Goal: Register for event/course

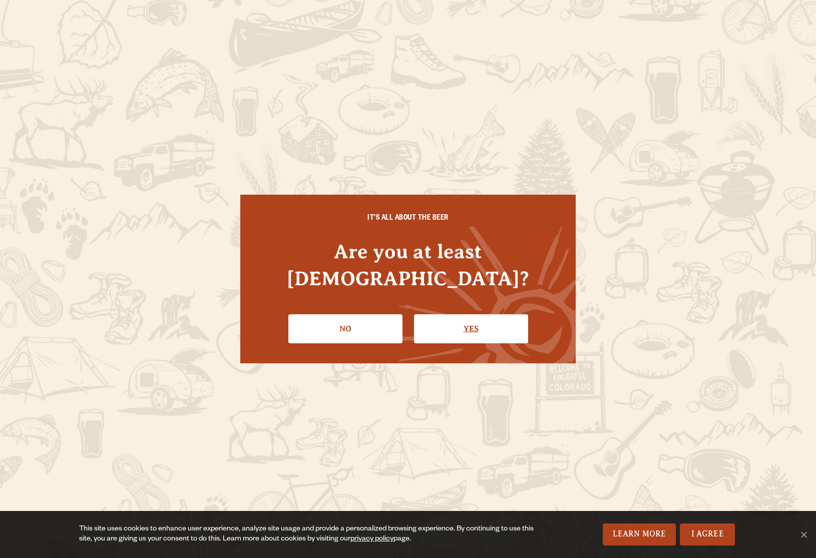
click at [475, 316] on link "Yes" at bounding box center [471, 328] width 114 height 29
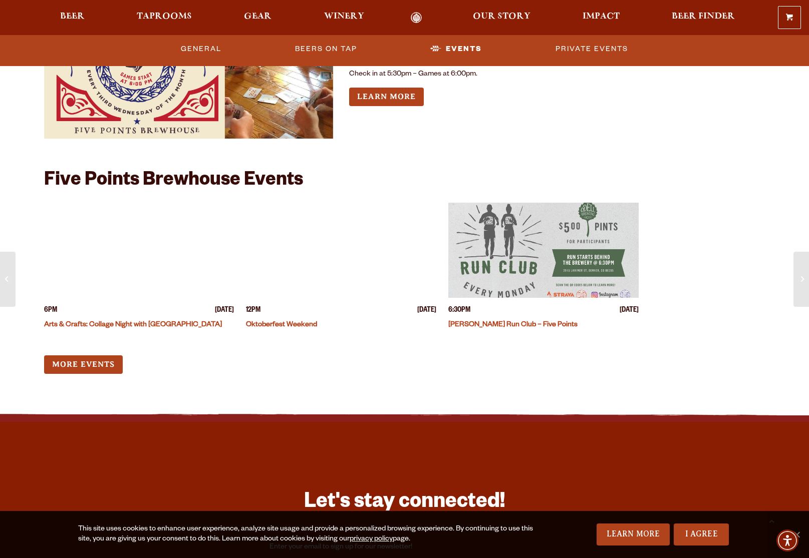
scroll to position [1059, 0]
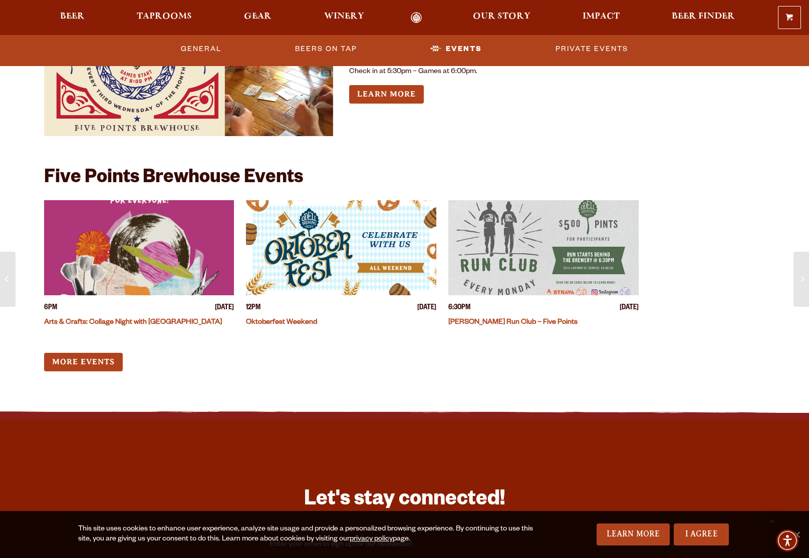
click at [195, 251] on img "View event details" at bounding box center [139, 247] width 190 height 95
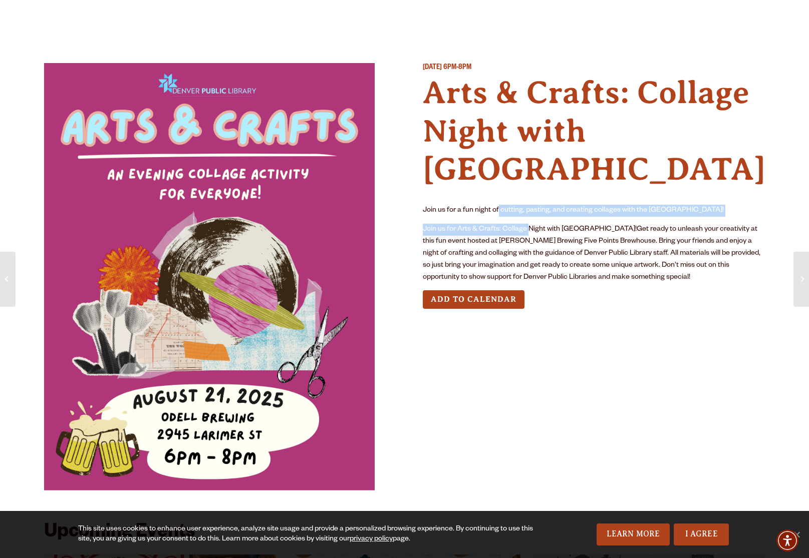
drag, startPoint x: 504, startPoint y: 212, endPoint x: 533, endPoint y: 234, distance: 36.9
click at [533, 234] on div "Join us for a fun night of cutting, pasting, and creating collages with the [GE…" at bounding box center [594, 244] width 342 height 79
click at [533, 234] on p "Join us for Arts & Crafts: Collage Night with [GEOGRAPHIC_DATA]!Get ready to un…" at bounding box center [594, 254] width 342 height 60
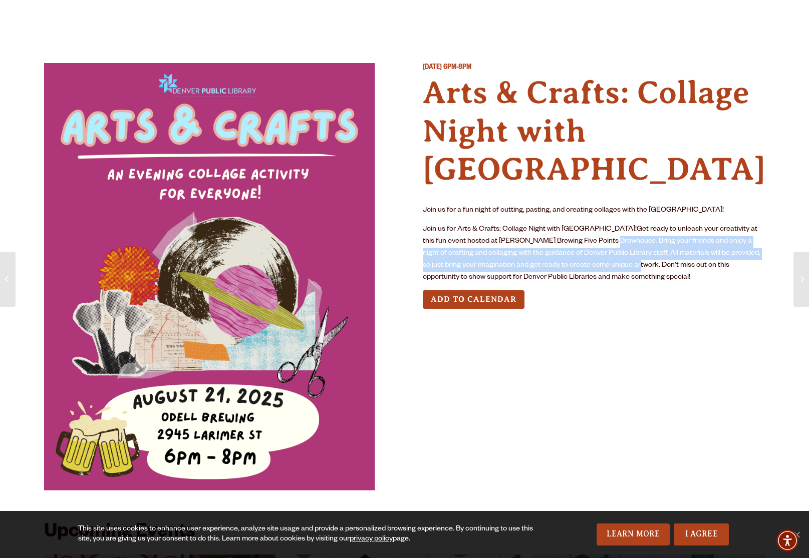
drag, startPoint x: 602, startPoint y: 237, endPoint x: 638, endPoint y: 260, distance: 43.5
click at [638, 260] on p "Join us for Arts & Crafts: Collage Night with [GEOGRAPHIC_DATA]!Get ready to un…" at bounding box center [594, 254] width 342 height 60
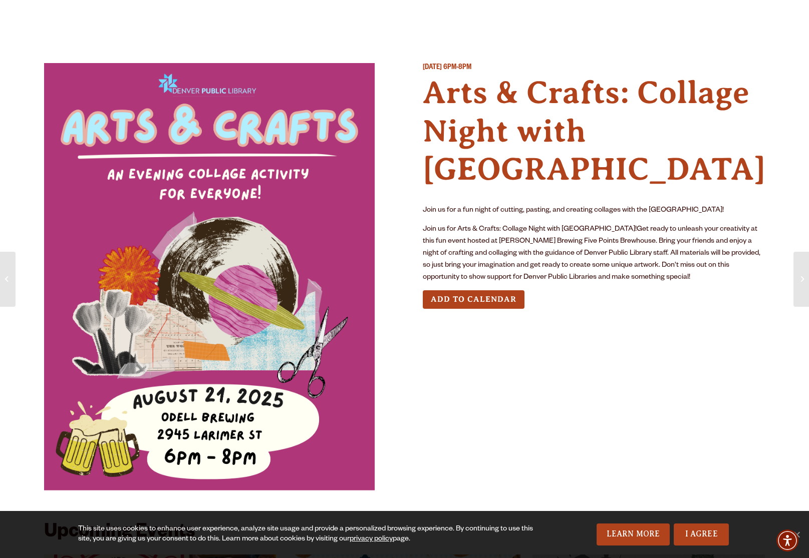
drag, startPoint x: 638, startPoint y: 260, endPoint x: 616, endPoint y: 255, distance: 22.7
click at [638, 260] on p "Join us for Arts & Crafts: Collage Night with [GEOGRAPHIC_DATA]!Get ready to un…" at bounding box center [594, 254] width 342 height 60
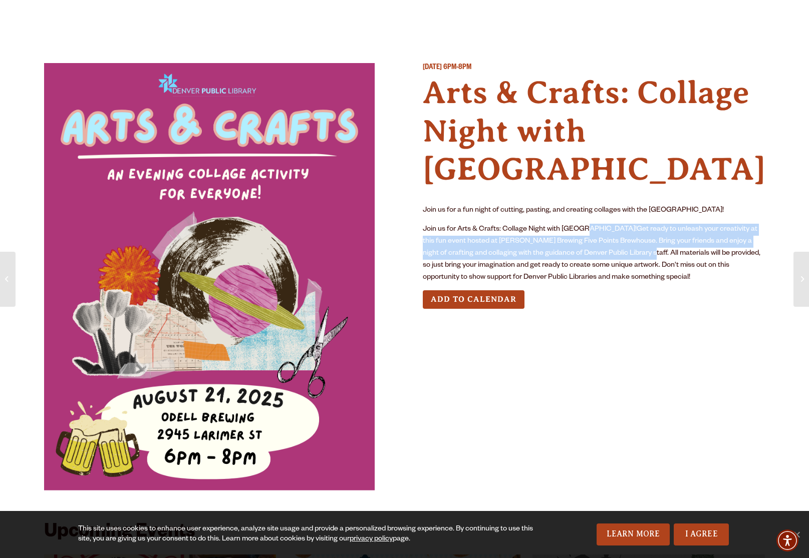
click at [651, 255] on p "Join us for Arts & Crafts: Collage Night with [GEOGRAPHIC_DATA]!Get ready to un…" at bounding box center [594, 254] width 342 height 60
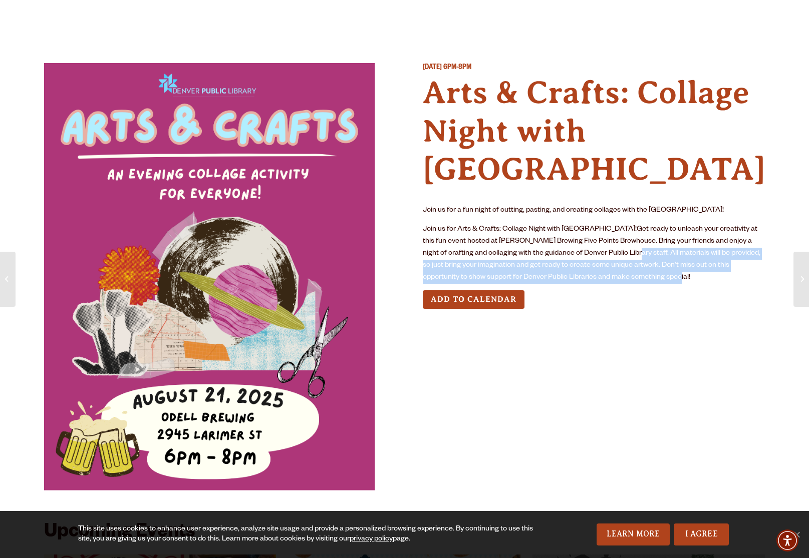
drag, startPoint x: 632, startPoint y: 249, endPoint x: 656, endPoint y: 275, distance: 35.5
click at [656, 275] on p "Join us for Arts & Crafts: Collage Night with [GEOGRAPHIC_DATA]!Get ready to un…" at bounding box center [594, 254] width 342 height 60
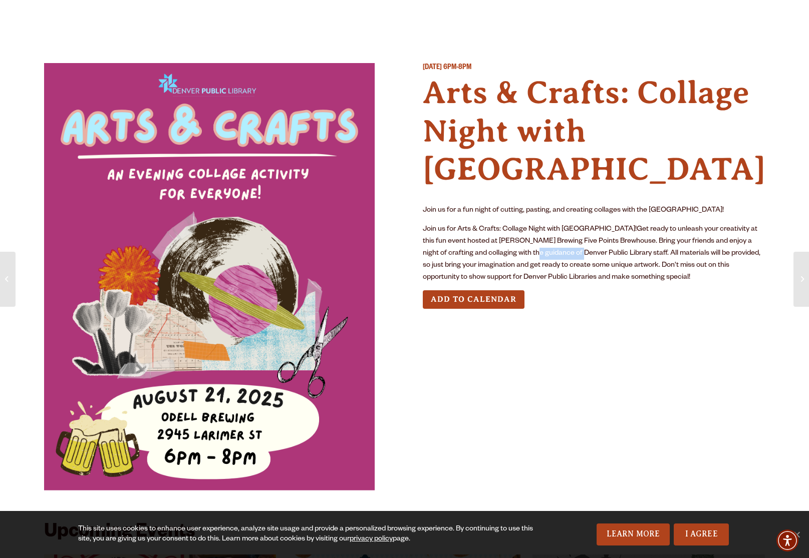
drag, startPoint x: 535, startPoint y: 251, endPoint x: 579, endPoint y: 254, distance: 44.7
click at [579, 254] on p "Join us for Arts & Crafts: Collage Night with [GEOGRAPHIC_DATA]!Get ready to un…" at bounding box center [594, 254] width 342 height 60
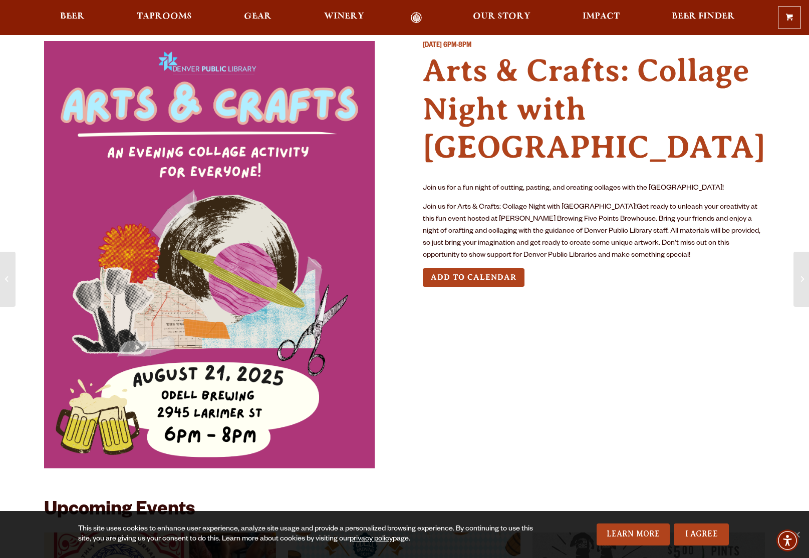
scroll to position [12, 0]
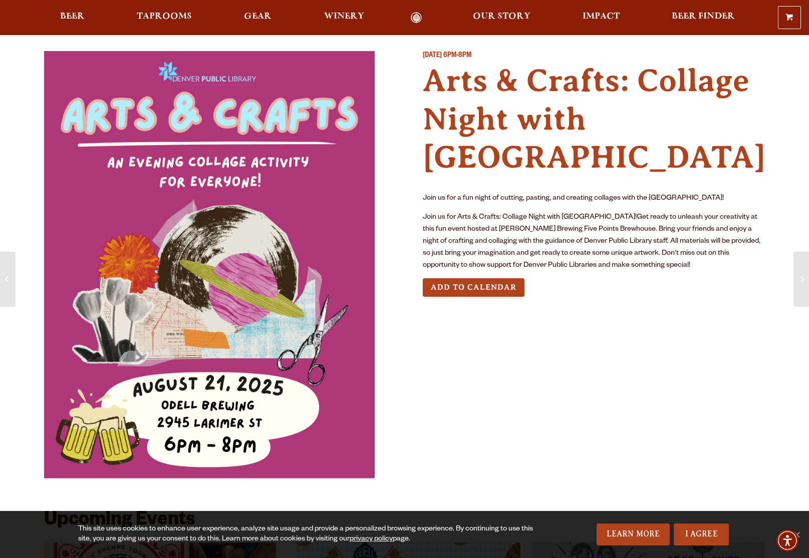
click at [506, 285] on button "Add to Calendar" at bounding box center [474, 287] width 102 height 19
click at [514, 285] on button "Add to Calendar" at bounding box center [474, 287] width 102 height 19
